Goal: Task Accomplishment & Management: Use online tool/utility

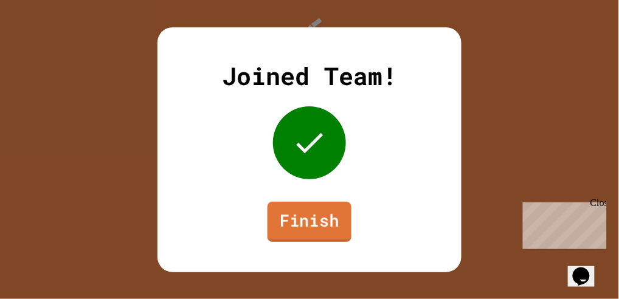
click at [321, 220] on link "Finish" at bounding box center [310, 221] width 84 height 40
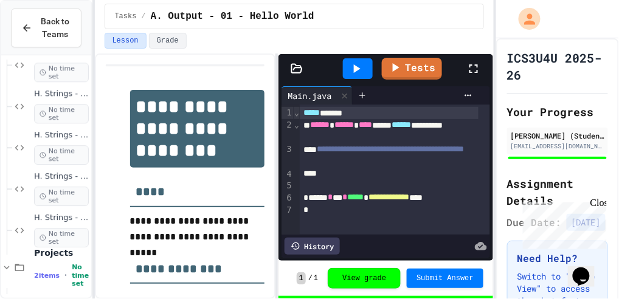
scroll to position [856, 0]
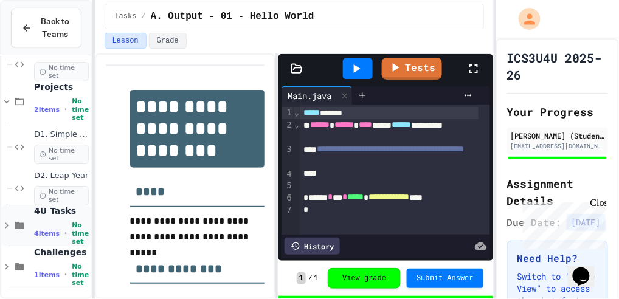
click at [67, 218] on div "4U Tasks 4 items • No time set" at bounding box center [61, 226] width 55 height 40
click at [69, 211] on span "4U Tasks" at bounding box center [61, 211] width 55 height 11
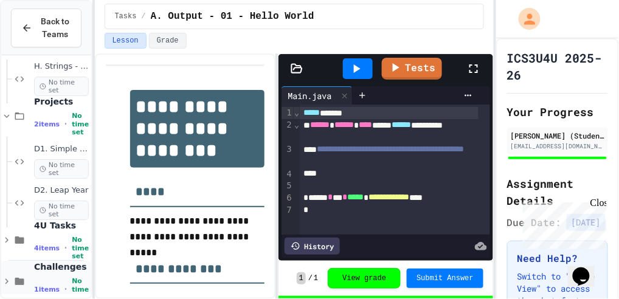
click at [57, 267] on span "Challenges" at bounding box center [61, 267] width 55 height 11
click at [57, 265] on span "Challenges" at bounding box center [61, 267] width 55 height 11
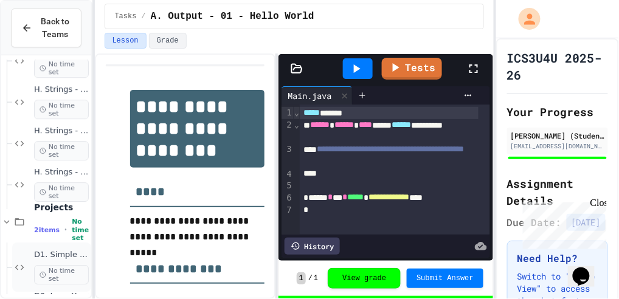
scroll to position [735, 0]
click at [61, 220] on div "2 items • No time set" at bounding box center [61, 230] width 55 height 24
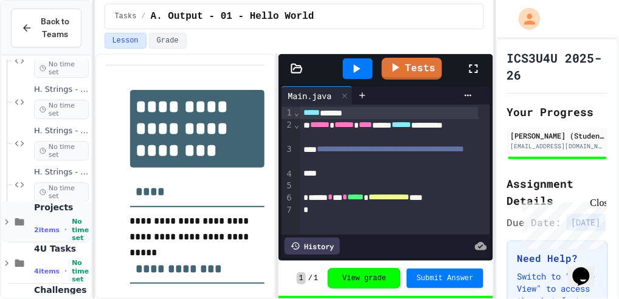
click at [62, 229] on div "2 items • No time set" at bounding box center [61, 230] width 55 height 24
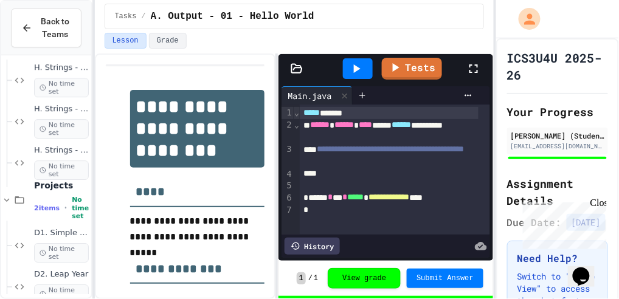
scroll to position [775, 0]
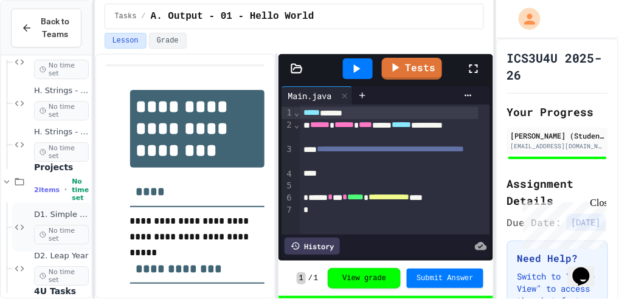
click at [65, 225] on span "No time set" at bounding box center [61, 234] width 55 height 19
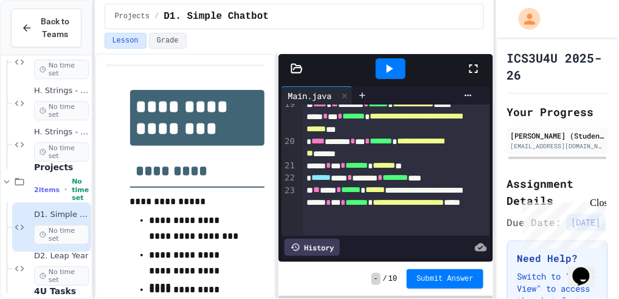
scroll to position [487, 0]
click at [396, 164] on span "*******" at bounding box center [384, 165] width 23 height 9
